Goal: Participate in discussion: Engage in conversation with other users on a specific topic

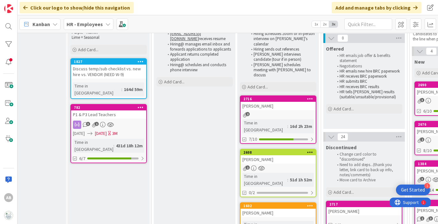
scroll to position [45, 35]
click at [286, 112] on div "2" at bounding box center [278, 114] width 75 height 5
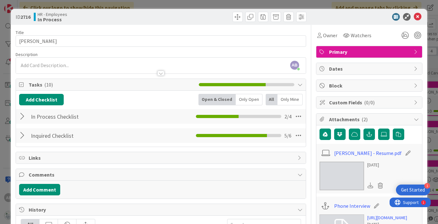
click at [58, 74] on div "Title 20 / 128 [PERSON_NAME] Description AB [PERSON_NAME] just joined Owner Wat…" at bounding box center [161, 206] width 290 height 362
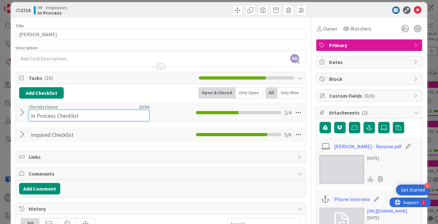
click at [45, 109] on div "Checklist Name 20 / 64 In Process Checklist" at bounding box center [89, 112] width 120 height 17
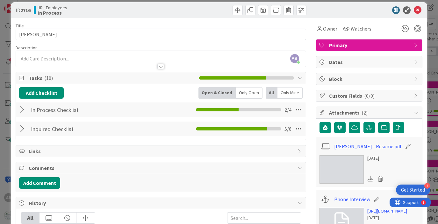
click at [22, 113] on div at bounding box center [23, 109] width 8 height 11
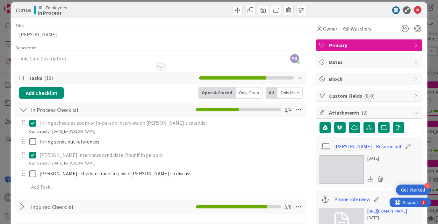
scroll to position [11, 0]
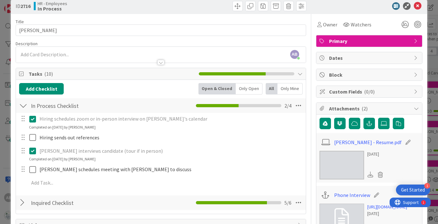
click at [24, 105] on div at bounding box center [23, 105] width 8 height 11
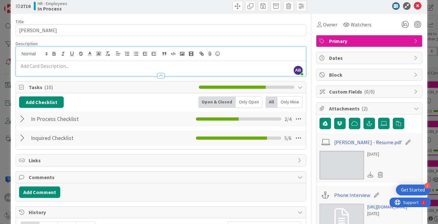
click at [47, 53] on div "AB [PERSON_NAME] just joined" at bounding box center [161, 61] width 290 height 29
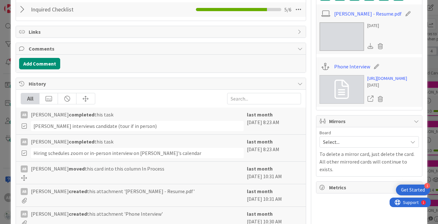
scroll to position [141, 0]
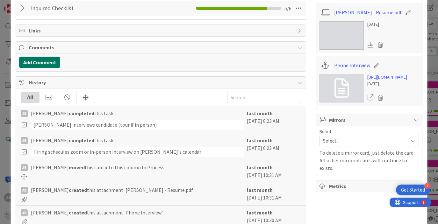
click at [43, 61] on button "Add Comment" at bounding box center [39, 62] width 41 height 11
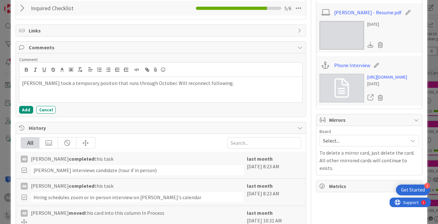
click at [84, 85] on p "[PERSON_NAME] took a temporary positon that runs through October. Will reconnec…" at bounding box center [161, 83] width 278 height 7
click at [88, 84] on p "[PERSON_NAME] took a temporary positon that runs through October. Will reconnec…" at bounding box center [161, 83] width 278 height 7
click at [193, 87] on p "[PERSON_NAME] took a temporary position that runs through October. Will reconne…" at bounding box center [161, 83] width 278 height 7
click at [25, 109] on button "Add" at bounding box center [26, 110] width 14 height 8
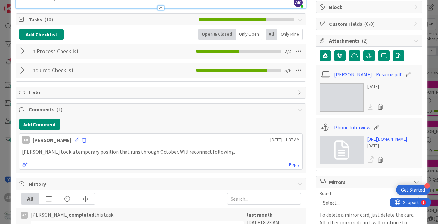
scroll to position [0, 0]
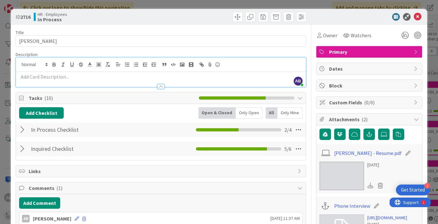
click at [419, 18] on icon at bounding box center [418, 17] width 8 height 8
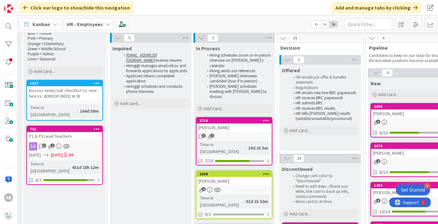
scroll to position [21, 79]
